Goal: Find contact information: Find contact information

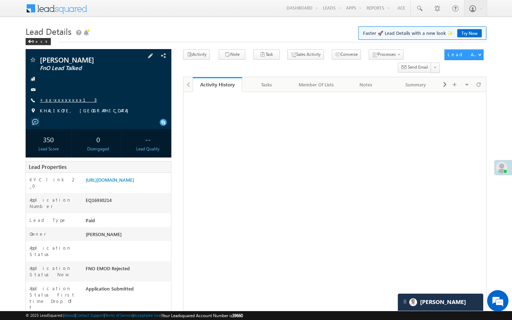
click at [63, 98] on link "+xx-xxxxxxxx13" at bounding box center [68, 100] width 57 height 6
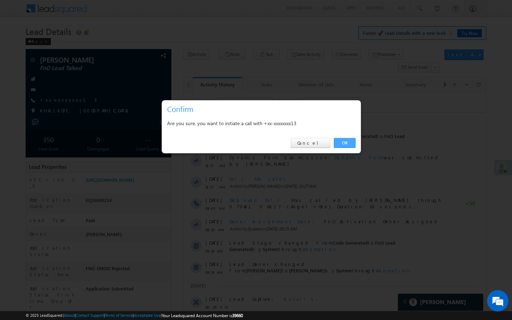
click at [347, 142] on link "OK" at bounding box center [345, 143] width 22 height 10
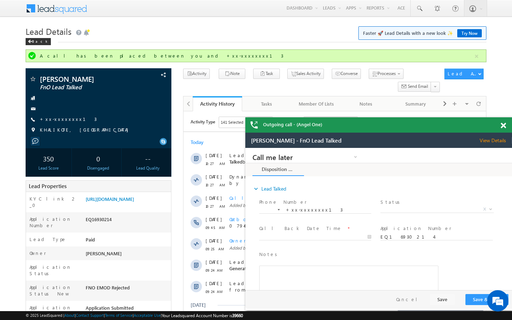
click at [190, 42] on div "Lead Details Faster 🚀 Lead Details with a new look ✨ Try Now Back" at bounding box center [256, 37] width 461 height 26
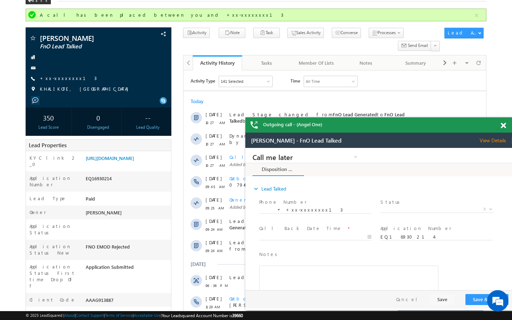
scroll to position [43, 0]
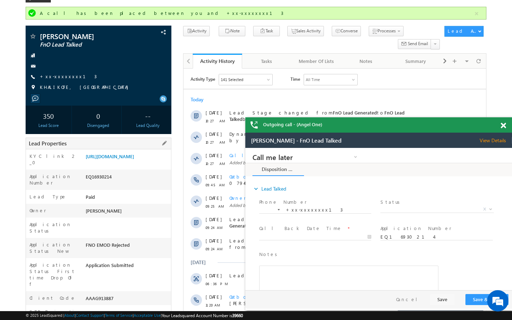
drag, startPoint x: 88, startPoint y: 279, endPoint x: 141, endPoint y: 280, distance: 53.3
click at [141, 295] on div "AAAG913887" at bounding box center [127, 300] width 87 height 10
click at [111, 295] on div "AAAG913887" at bounding box center [127, 300] width 87 height 10
drag, startPoint x: 85, startPoint y: 278, endPoint x: 114, endPoint y: 278, distance: 28.8
click at [114, 295] on div "AAAG913887" at bounding box center [127, 300] width 87 height 10
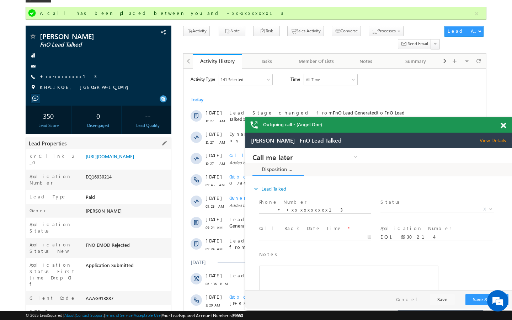
copy div "AAAG913887"
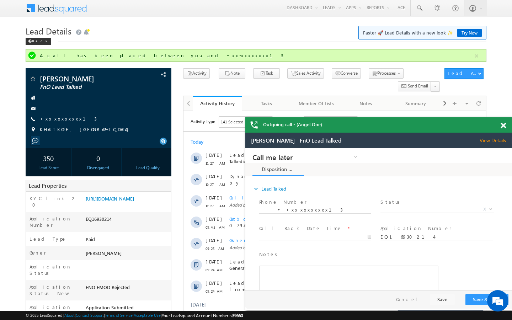
scroll to position [0, 0]
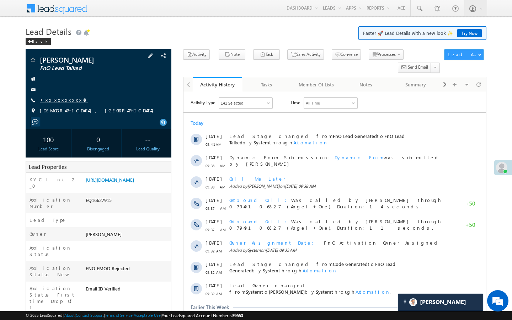
click at [65, 100] on link "+xx-xxxxxxxx48" at bounding box center [64, 100] width 48 height 6
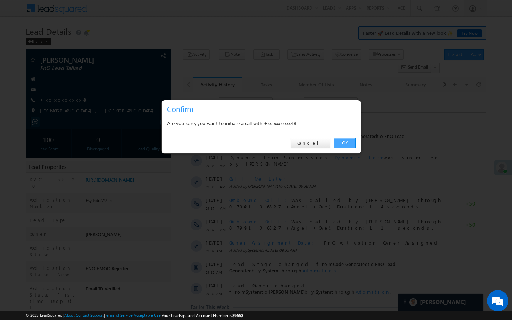
click at [349, 139] on link "OK" at bounding box center [345, 143] width 22 height 10
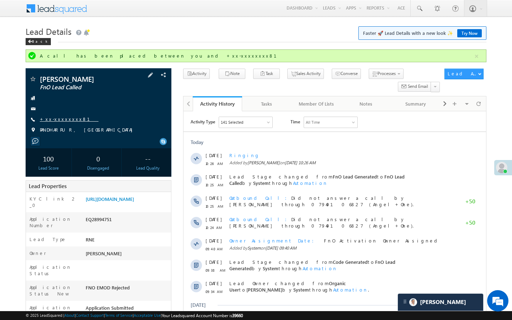
click at [58, 119] on link "+xx-xxxxxxxx81" at bounding box center [69, 119] width 59 height 6
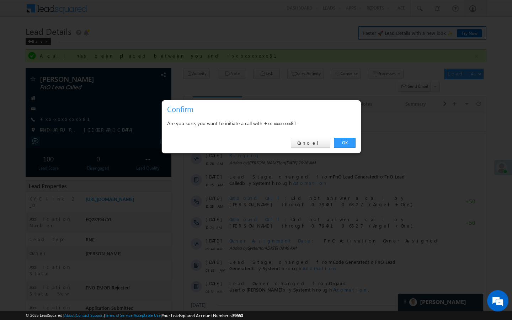
click at [349, 148] on div "OK Cancel" at bounding box center [261, 143] width 199 height 20
drag, startPoint x: 349, startPoint y: 144, endPoint x: 174, endPoint y: 12, distance: 219.5
click at [349, 144] on link "OK" at bounding box center [345, 143] width 22 height 10
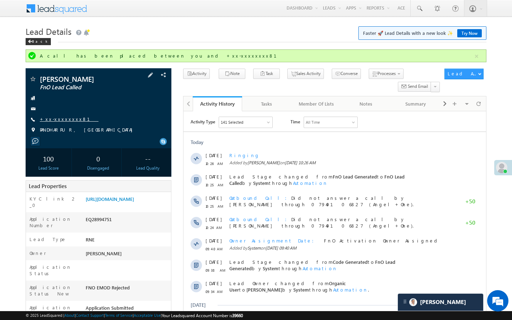
click at [68, 117] on link "+xx-xxxxxxxx81" at bounding box center [69, 119] width 59 height 6
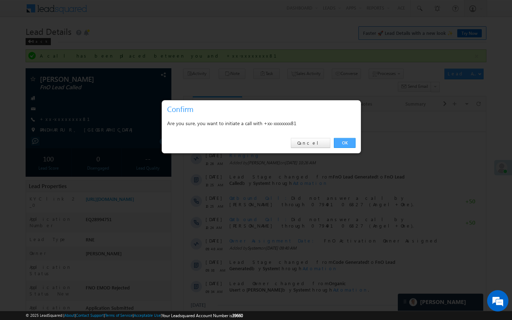
click at [335, 146] on link "OK" at bounding box center [345, 143] width 22 height 10
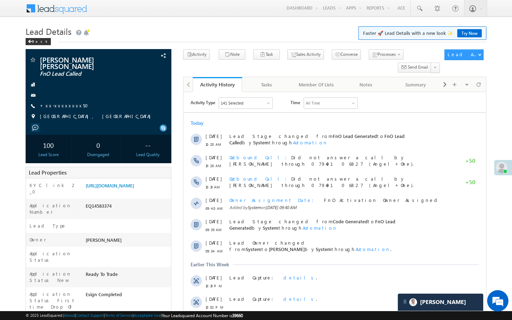
click at [65, 102] on link "+xx-xxxxxxxx50" at bounding box center [66, 105] width 53 height 6
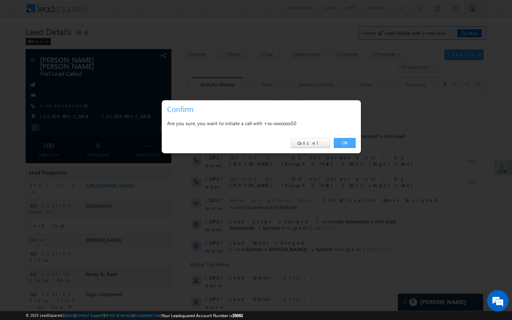
click at [345, 144] on link "OK" at bounding box center [345, 143] width 22 height 10
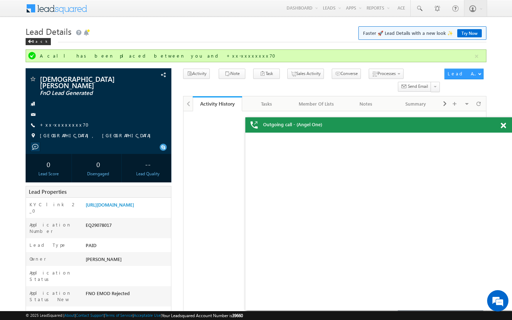
click at [60, 122] on link "+xx-xxxxxxxx70" at bounding box center [66, 125] width 53 height 6
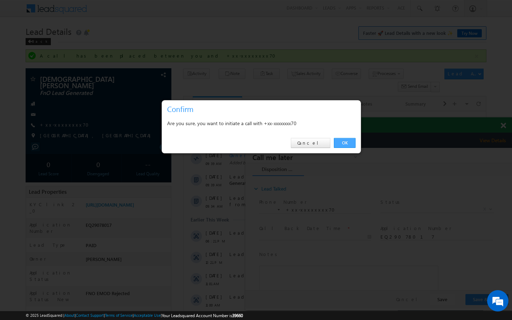
click at [343, 144] on link "OK" at bounding box center [345, 143] width 22 height 10
